Goal: Task Accomplishment & Management: Complete application form

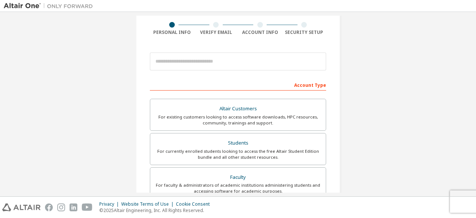
scroll to position [56, 0]
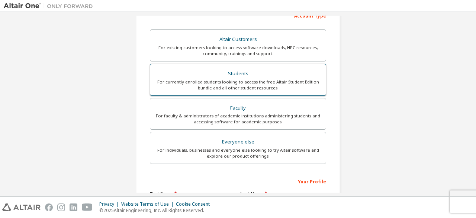
scroll to position [125, 0]
click at [245, 85] on div "For currently enrolled students looking to access the free Altair Student Editi…" at bounding box center [238, 84] width 167 height 12
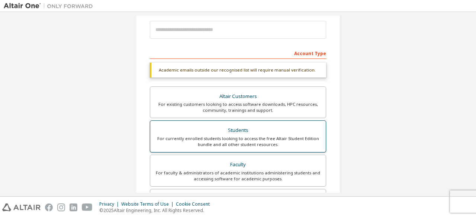
scroll to position [85, 0]
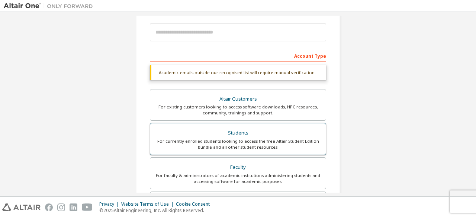
click at [252, 137] on div "Students" at bounding box center [238, 133] width 167 height 10
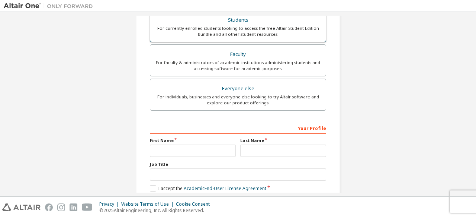
scroll to position [235, 0]
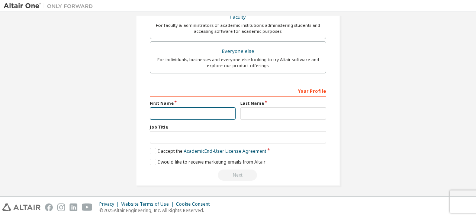
click at [217, 111] on input "text" at bounding box center [193, 113] width 86 height 12
type input "**********"
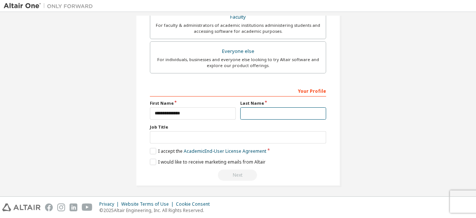
click at [252, 112] on input "text" at bounding box center [283, 113] width 86 height 12
type input "****"
drag, startPoint x: 213, startPoint y: 128, endPoint x: 195, endPoint y: 136, distance: 19.8
click at [195, 136] on div "Job Title" at bounding box center [238, 133] width 176 height 19
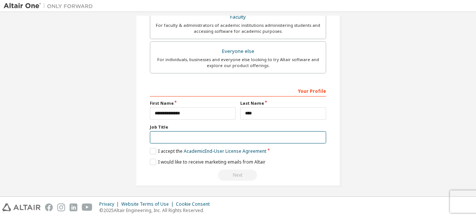
click at [195, 136] on input "text" at bounding box center [238, 137] width 176 height 12
type input "*******"
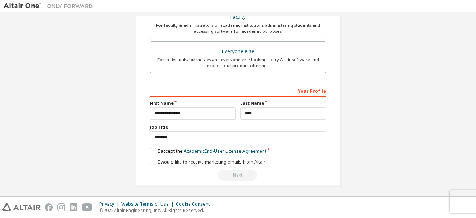
click at [151, 149] on label "I accept the Academic End-User License Agreement" at bounding box center [208, 151] width 117 height 6
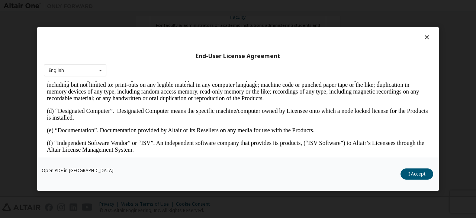
scroll to position [232, 0]
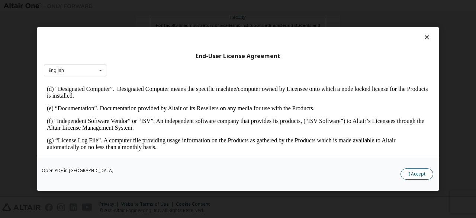
click at [413, 171] on button "I Accept" at bounding box center [417, 173] width 33 height 11
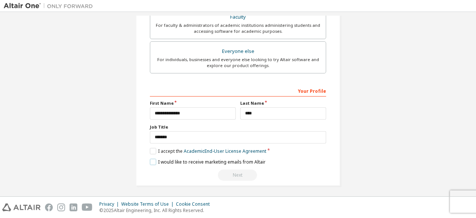
click at [150, 161] on label "I would like to receive marketing emails from Altair" at bounding box center [208, 162] width 116 height 6
click at [235, 173] on div "Next" at bounding box center [238, 174] width 176 height 11
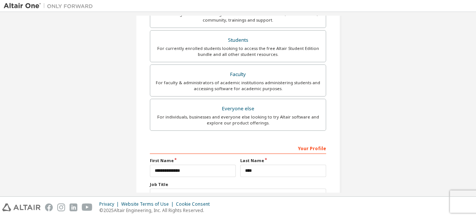
scroll to position [131, 0]
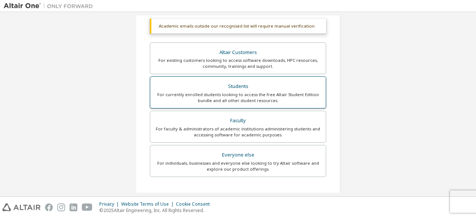
click at [248, 88] on div "Students" at bounding box center [238, 86] width 167 height 10
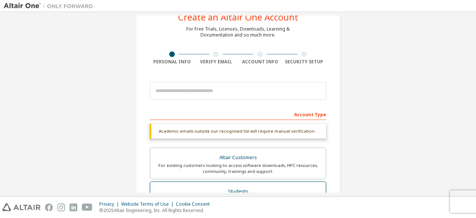
scroll to position [23, 0]
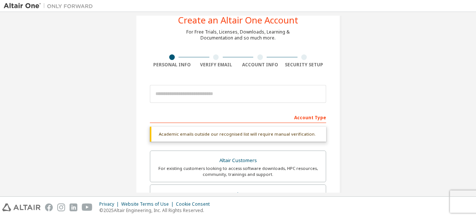
drag, startPoint x: 249, startPoint y: 102, endPoint x: 245, endPoint y: 97, distance: 6.4
click at [245, 97] on div at bounding box center [238, 93] width 176 height 25
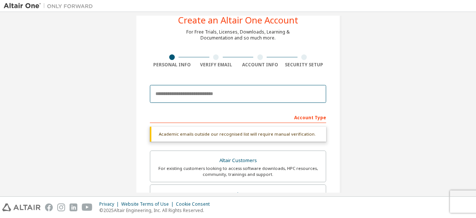
click at [245, 97] on input "email" at bounding box center [238, 94] width 176 height 18
type input "*"
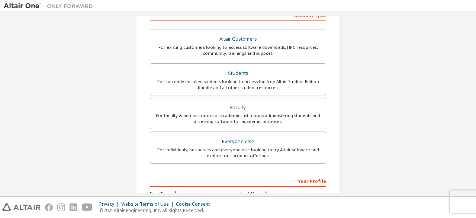
scroll to position [215, 0]
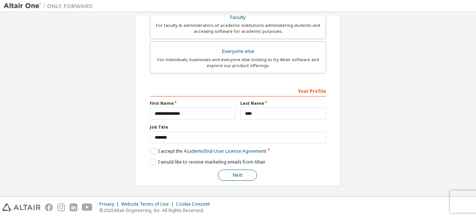
type input "**********"
click at [243, 176] on button "Next" at bounding box center [237, 174] width 39 height 11
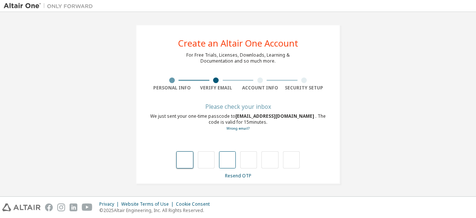
type input "*"
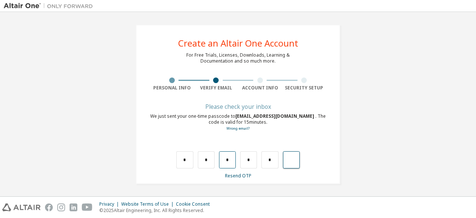
type input "*"
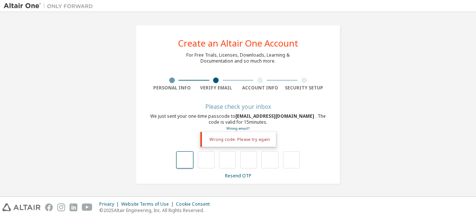
click at [187, 154] on input "text" at bounding box center [184, 159] width 17 height 17
type input "*"
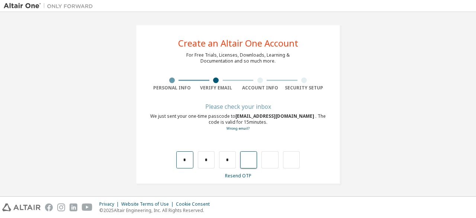
type input "*"
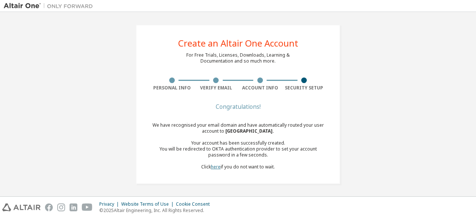
click at [214, 166] on link "here" at bounding box center [216, 166] width 10 height 6
